Goal: Use online tool/utility: Use online tool/utility

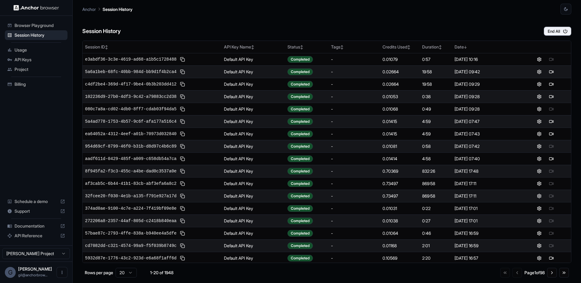
drag, startPoint x: 394, startPoint y: 21, endPoint x: 363, endPoint y: 21, distance: 30.9
click at [394, 21] on div "Session History End All" at bounding box center [326, 25] width 489 height 21
click at [36, 21] on div "Browser Playground" at bounding box center [36, 26] width 63 height 10
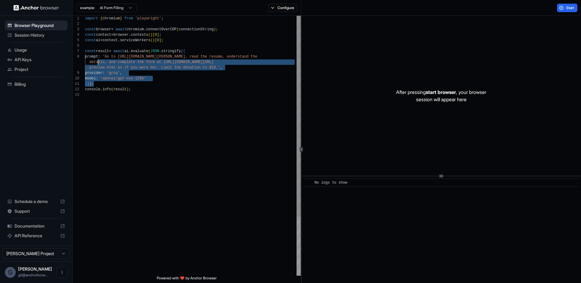
drag, startPoint x: 153, startPoint y: 85, endPoint x: 98, endPoint y: 64, distance: 59.1
click at [98, 64] on div "import { chromium } from 'playwright' ; const browser = await chromium . connec…" at bounding box center [193, 184] width 216 height 336
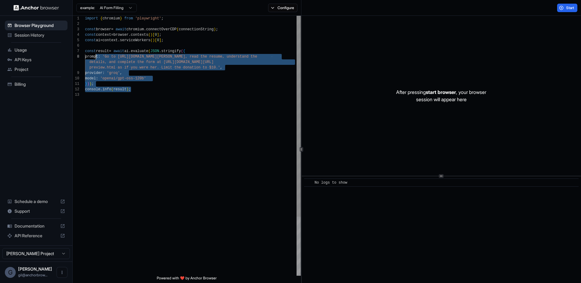
scroll to position [33, 0]
drag, startPoint x: 135, startPoint y: 84, endPoint x: 84, endPoint y: 51, distance: 60.4
click at [85, 51] on div "import { chromium } from 'playwright' ; const browser = await chromium . connec…" at bounding box center [193, 184] width 216 height 336
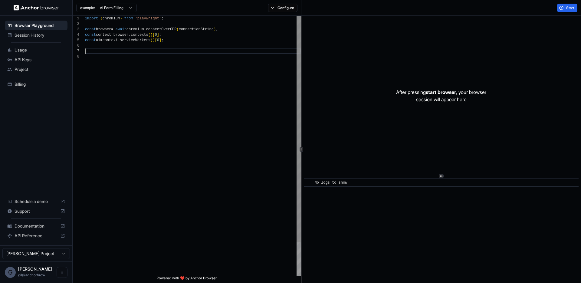
type textarea "**********"
click at [567, 6] on span "Start" at bounding box center [570, 7] width 8 height 5
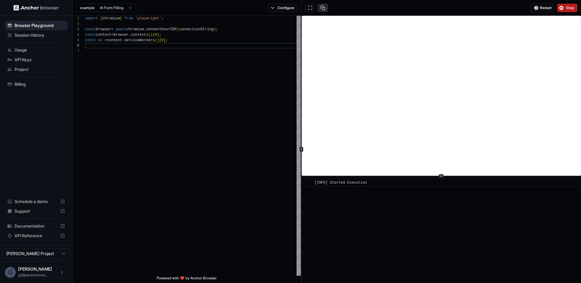
click at [323, 7] on button at bounding box center [323, 8] width 10 height 8
click at [322, 5] on button at bounding box center [323, 8] width 10 height 8
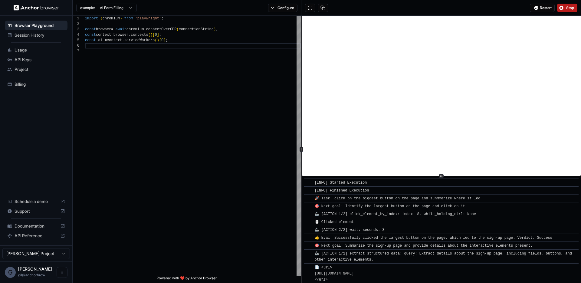
scroll to position [157, 0]
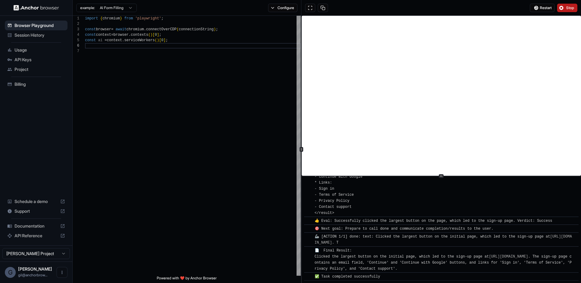
click at [30, 34] on span "Session History" at bounding box center [40, 35] width 51 height 6
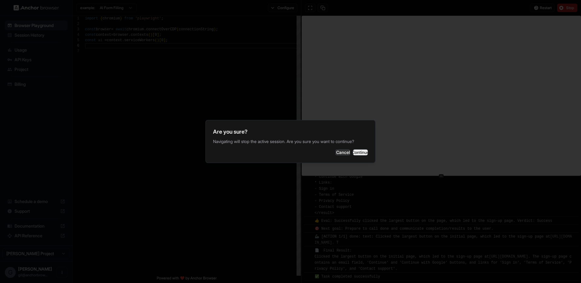
click at [354, 152] on button "Continue" at bounding box center [360, 152] width 15 height 6
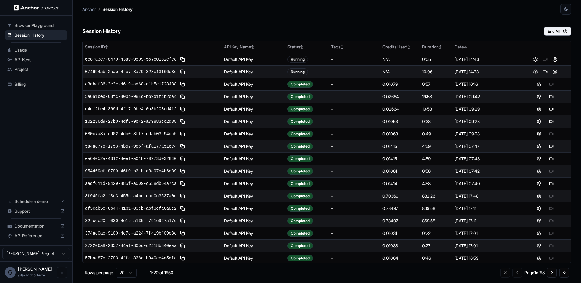
click at [500, 35] on div "Session History End All" at bounding box center [326, 25] width 489 height 21
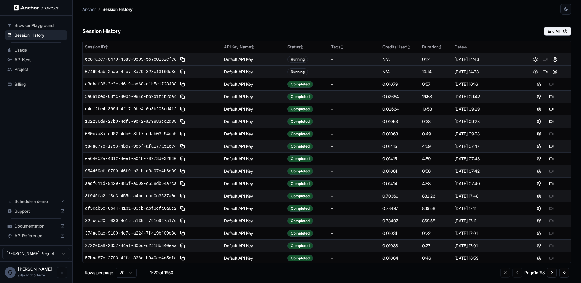
click at [543, 61] on div at bounding box center [545, 59] width 47 height 7
click at [542, 71] on button at bounding box center [545, 71] width 7 height 7
click at [551, 71] on button at bounding box center [554, 71] width 7 height 7
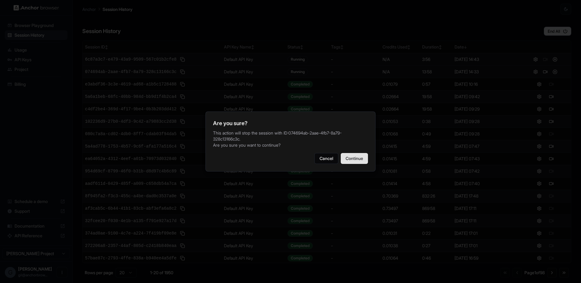
click at [350, 153] on button "Continue" at bounding box center [354, 158] width 27 height 11
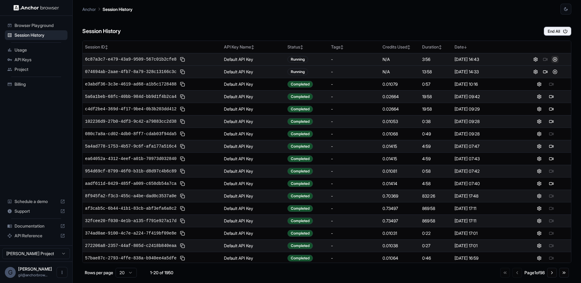
click at [551, 59] on button at bounding box center [554, 59] width 7 height 7
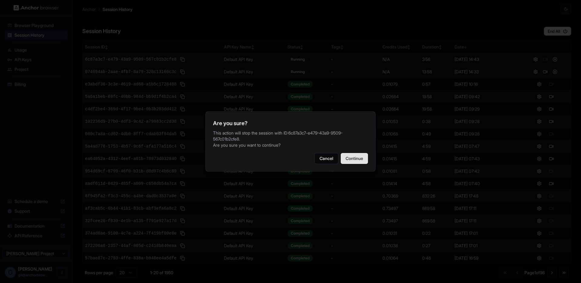
click at [354, 153] on button "Continue" at bounding box center [354, 158] width 27 height 11
